Goal: Task Accomplishment & Management: Manage account settings

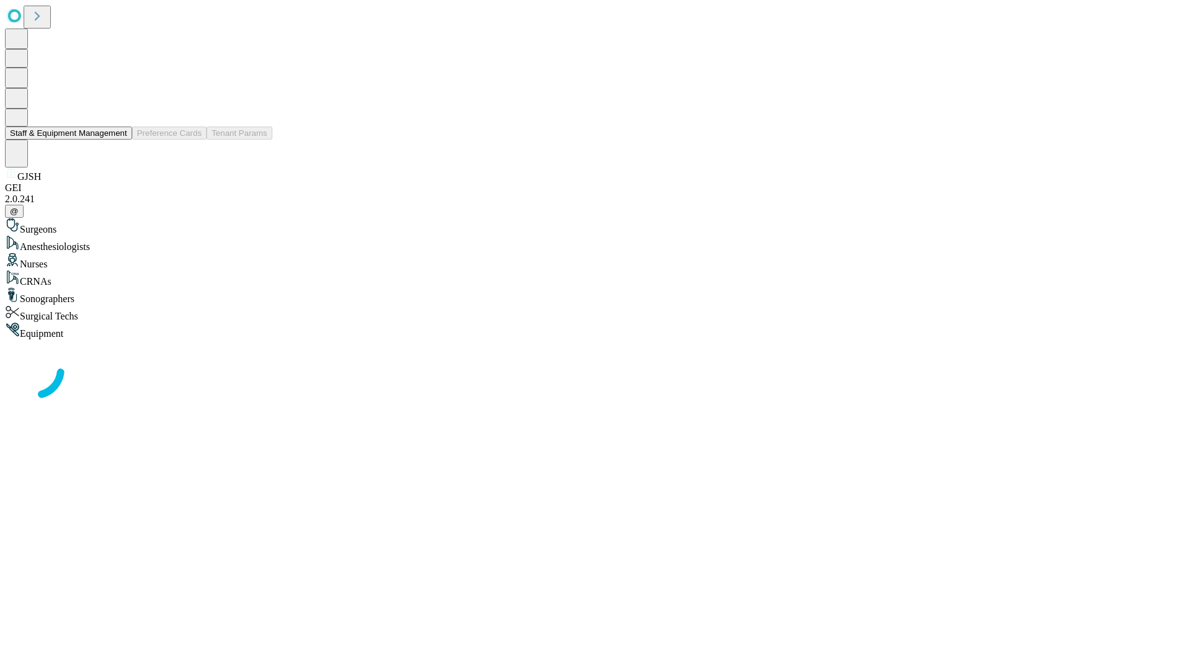
click at [118, 140] on button "Staff & Equipment Management" at bounding box center [68, 133] width 127 height 13
